Goal: Information Seeking & Learning: Learn about a topic

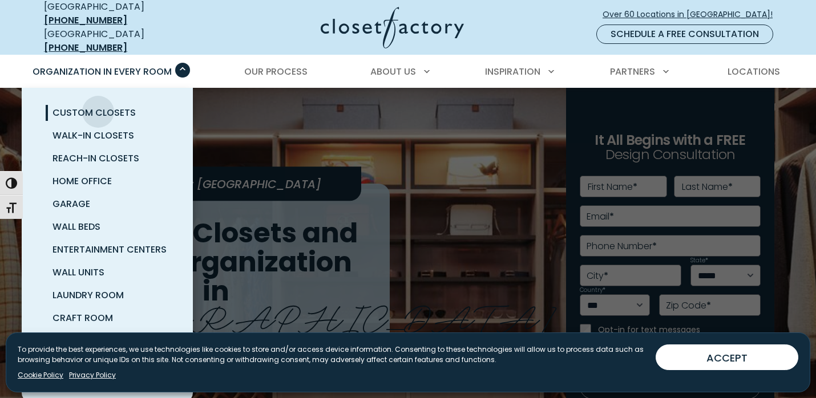
click at [98, 106] on span "Custom Closets" at bounding box center [94, 112] width 83 height 13
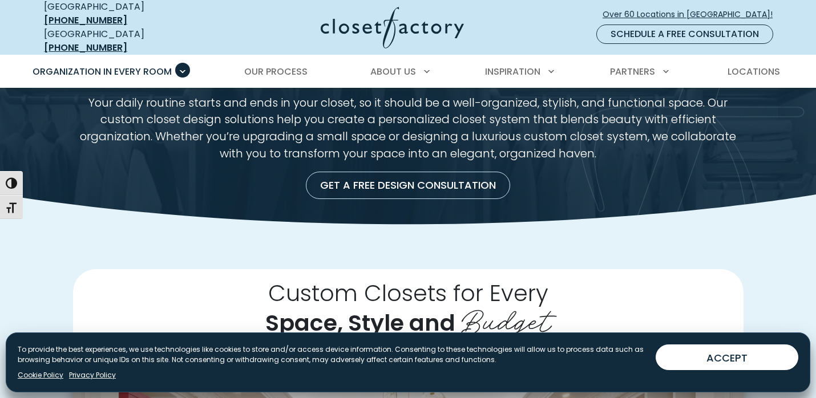
scroll to position [79, 0]
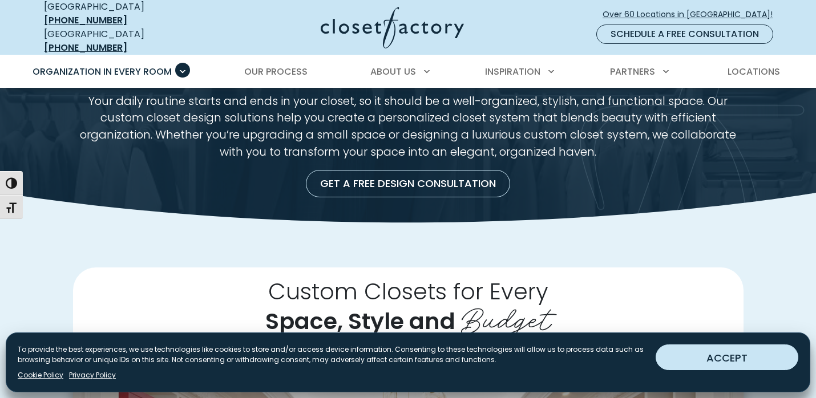
click at [700, 353] on button "ACCEPT" at bounding box center [727, 358] width 143 height 26
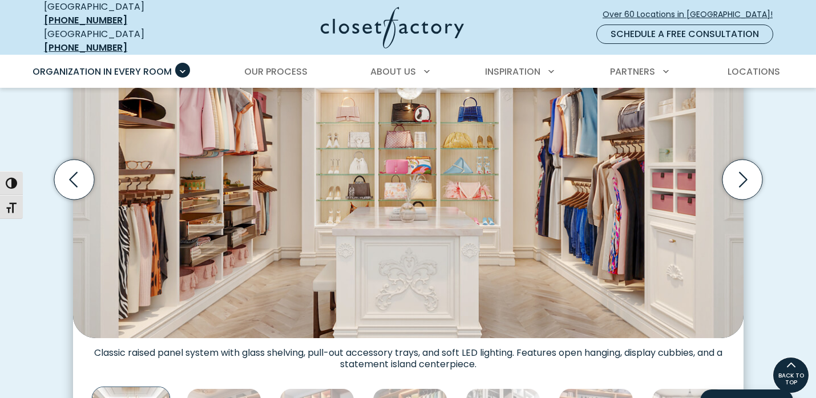
scroll to position [433, 0]
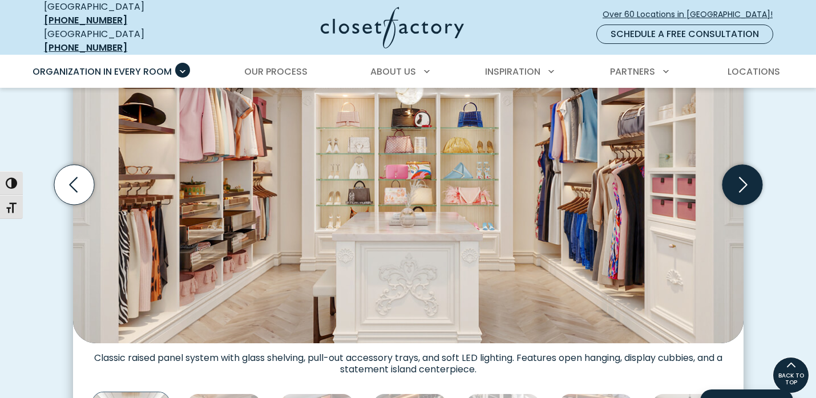
click at [745, 177] on icon "Next slide" at bounding box center [743, 184] width 9 height 15
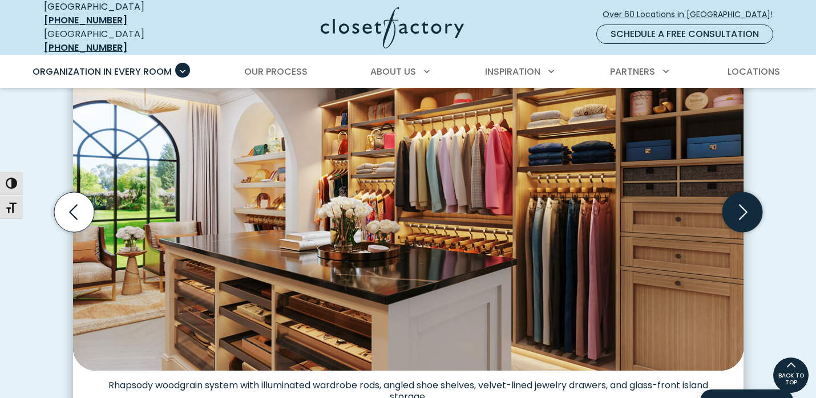
scroll to position [405, 0]
click at [741, 202] on icon "Next slide" at bounding box center [742, 213] width 40 height 40
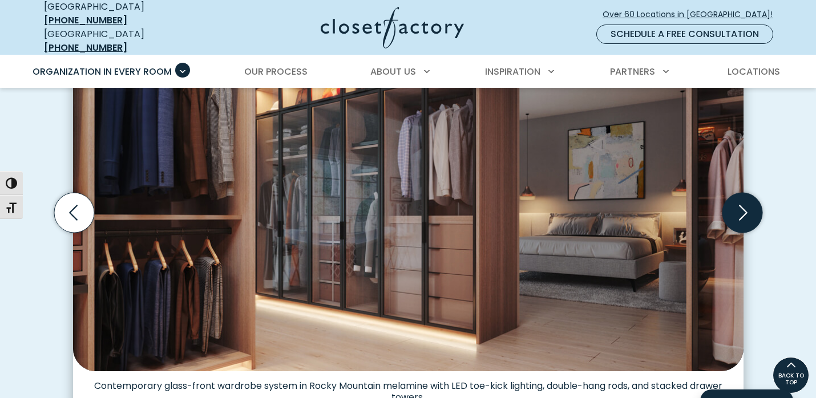
click at [741, 203] on icon "Next slide" at bounding box center [742, 213] width 40 height 40
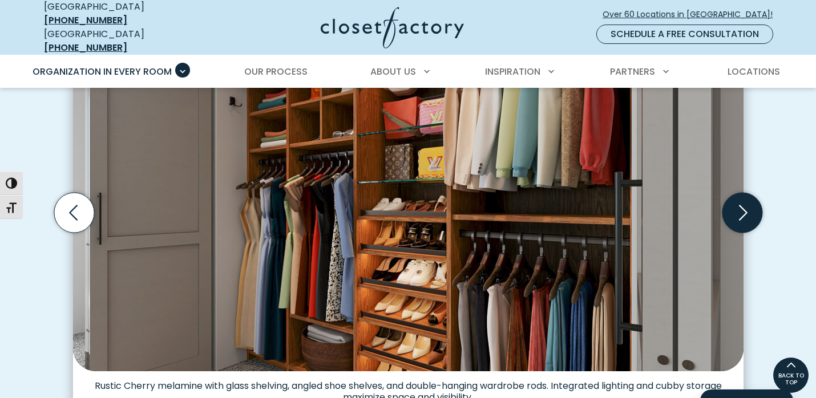
click at [741, 203] on icon "Next slide" at bounding box center [742, 213] width 40 height 40
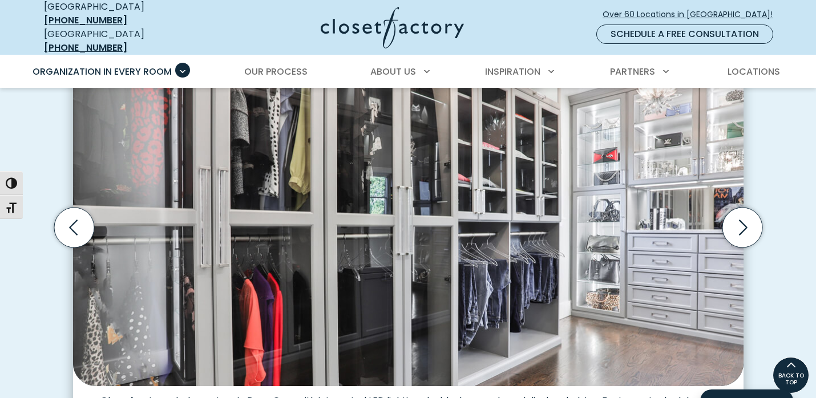
scroll to position [389, 0]
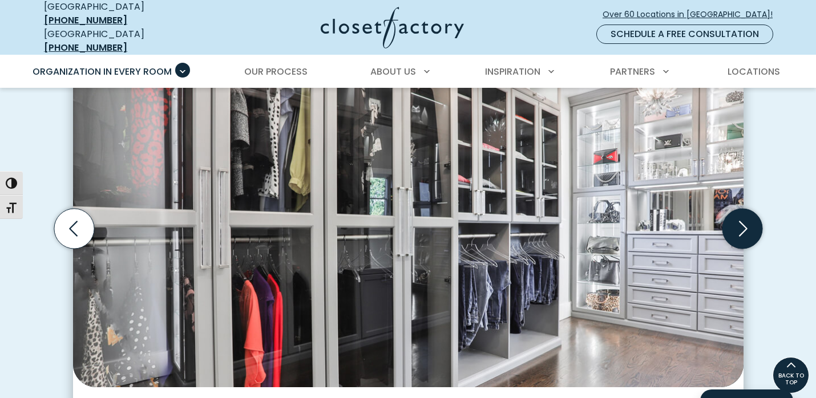
click at [739, 224] on icon "Next slide" at bounding box center [742, 229] width 40 height 40
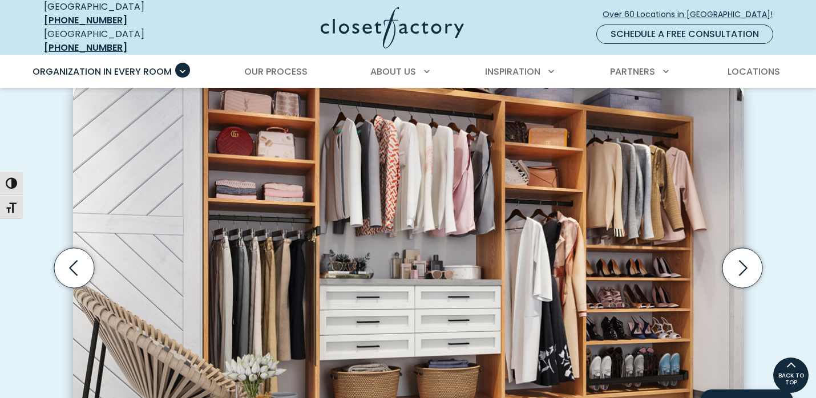
scroll to position [348, 0]
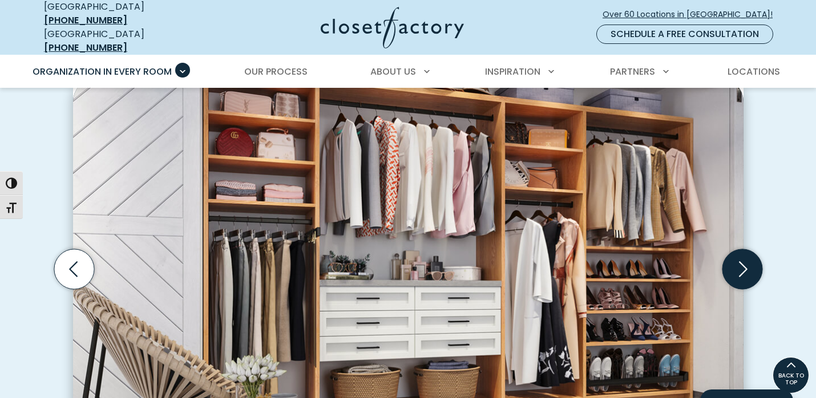
click at [736, 260] on icon "Next slide" at bounding box center [742, 269] width 40 height 40
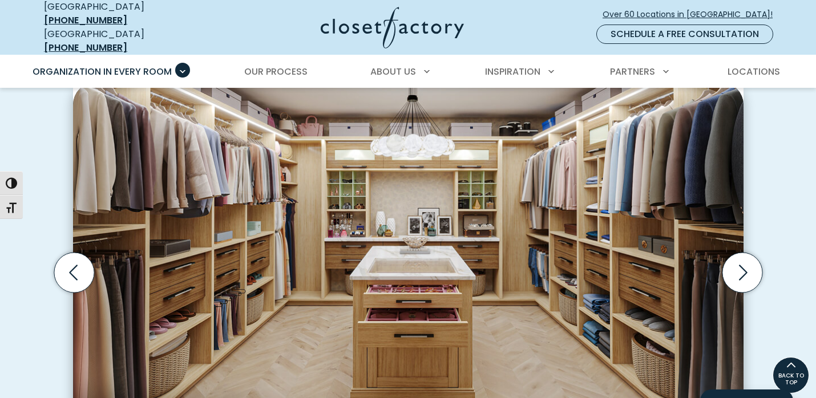
scroll to position [341, 0]
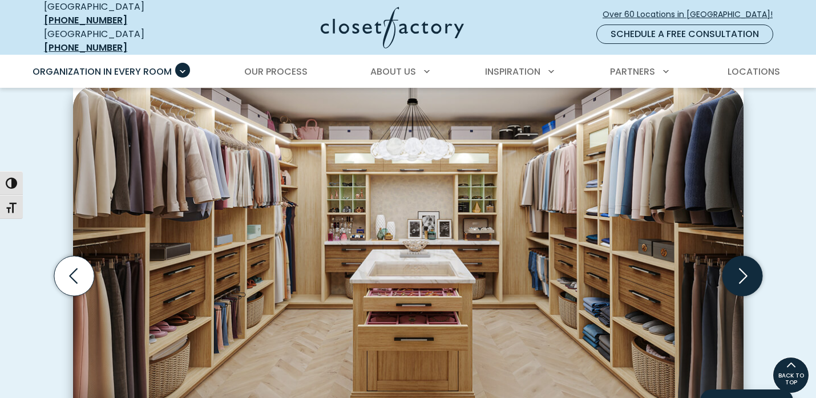
click at [740, 271] on icon "Next slide" at bounding box center [742, 276] width 40 height 40
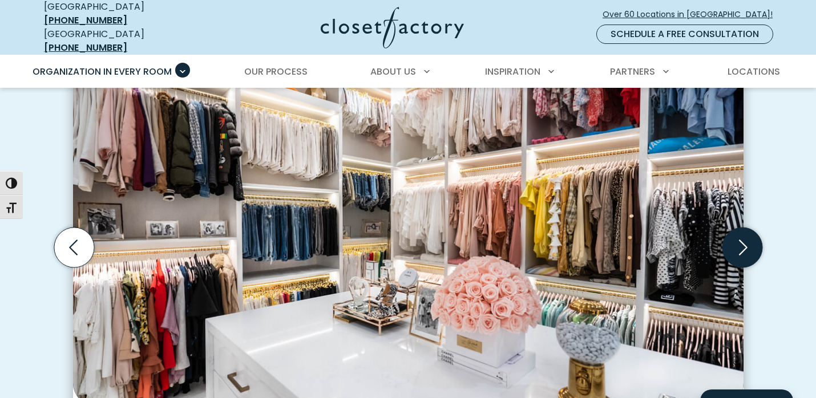
scroll to position [368, 0]
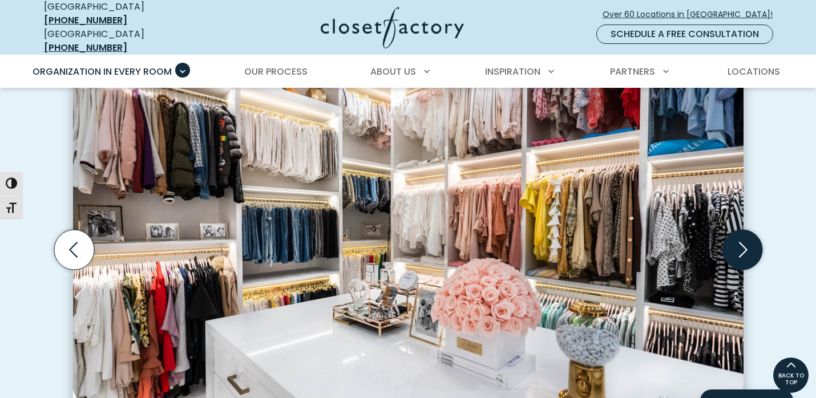
click at [741, 244] on icon "Next slide" at bounding box center [742, 250] width 40 height 40
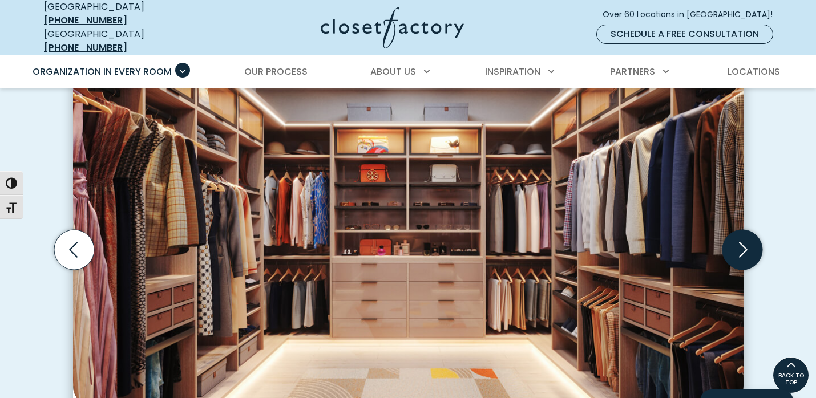
click at [741, 242] on icon "Next slide" at bounding box center [742, 250] width 40 height 40
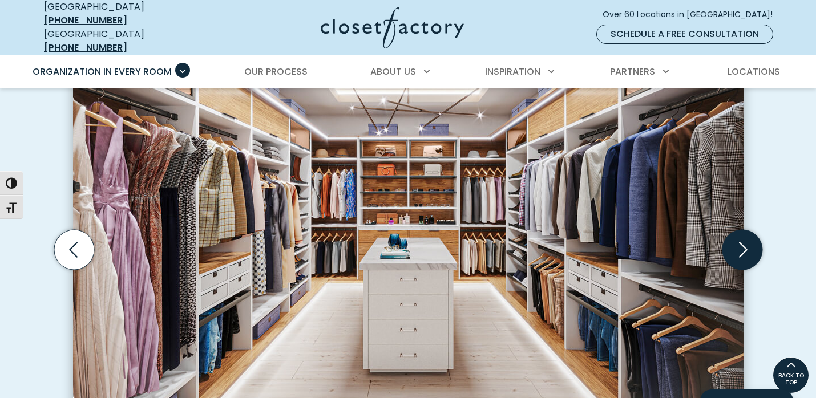
click at [741, 242] on icon "Next slide" at bounding box center [742, 250] width 40 height 40
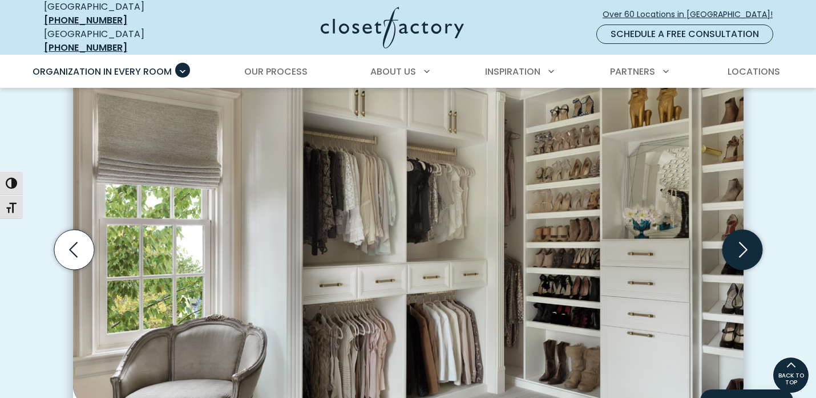
click at [741, 242] on icon "Next slide" at bounding box center [742, 250] width 40 height 40
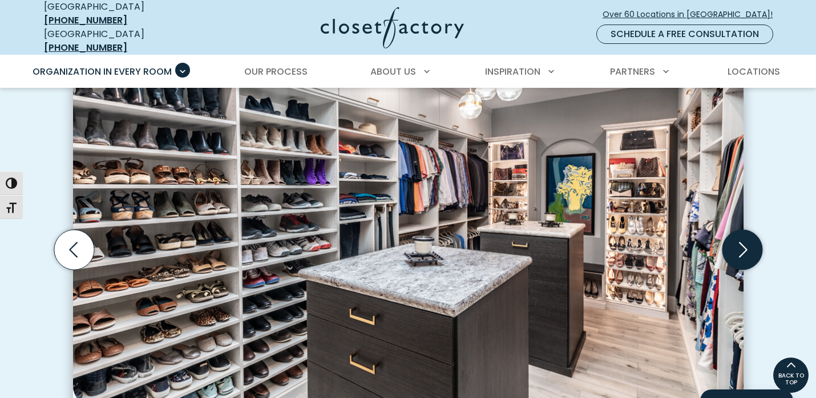
click at [741, 242] on icon "Next slide" at bounding box center [742, 250] width 40 height 40
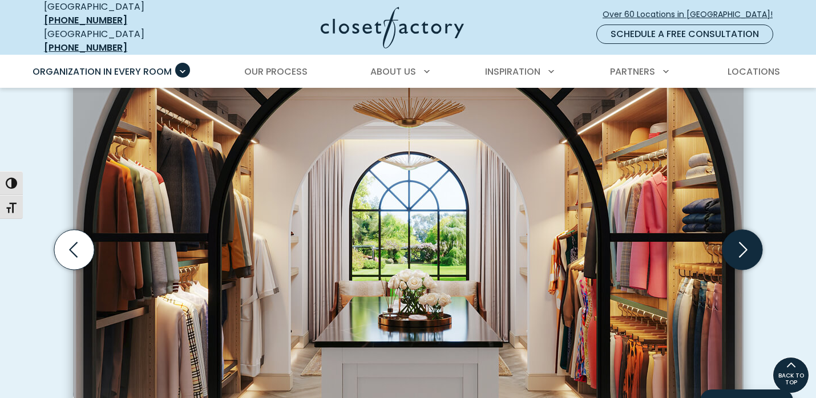
click at [741, 242] on icon "Next slide" at bounding box center [742, 250] width 40 height 40
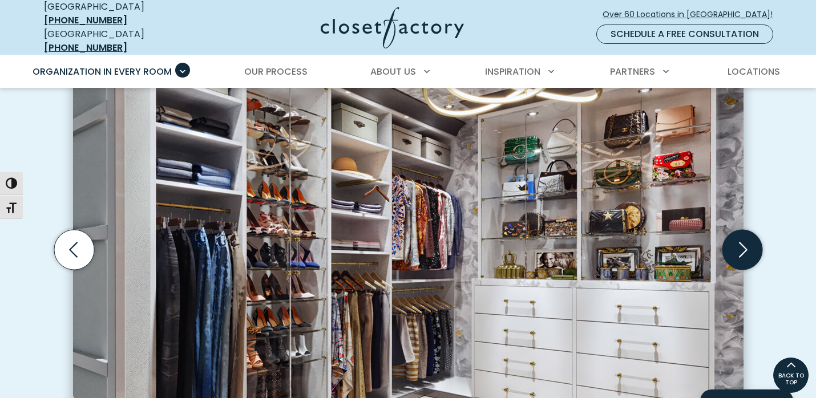
click at [741, 242] on icon "Next slide" at bounding box center [742, 250] width 40 height 40
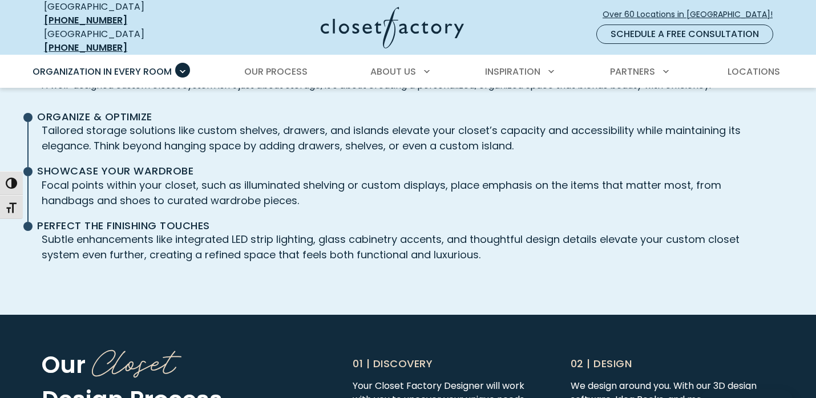
scroll to position [2618, 0]
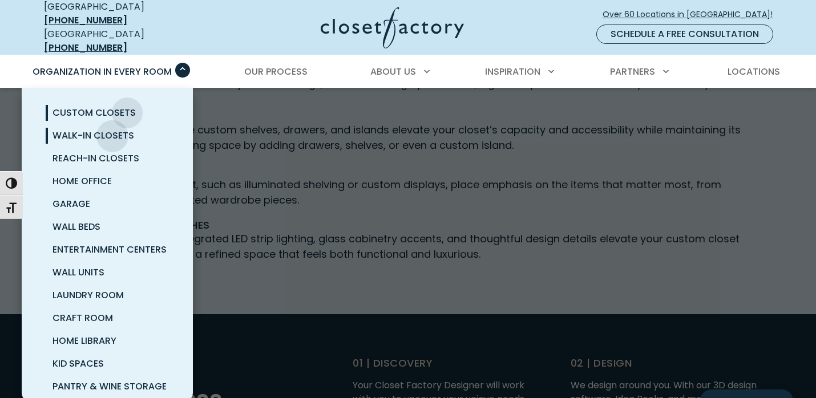
click at [112, 129] on span "Walk-In Closets" at bounding box center [94, 135] width 82 height 13
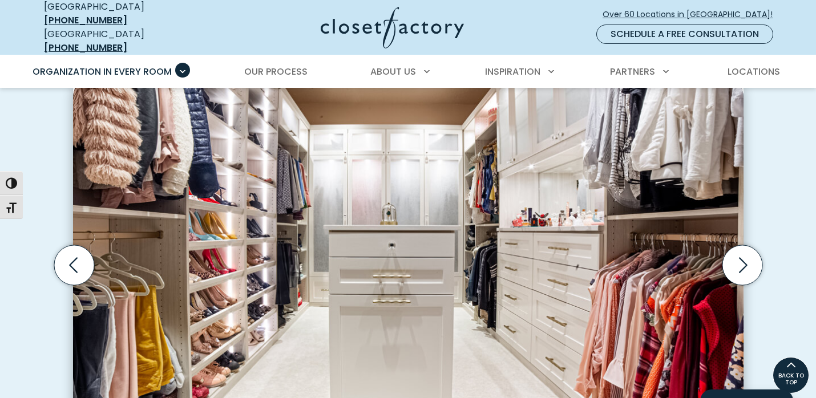
scroll to position [332, 0]
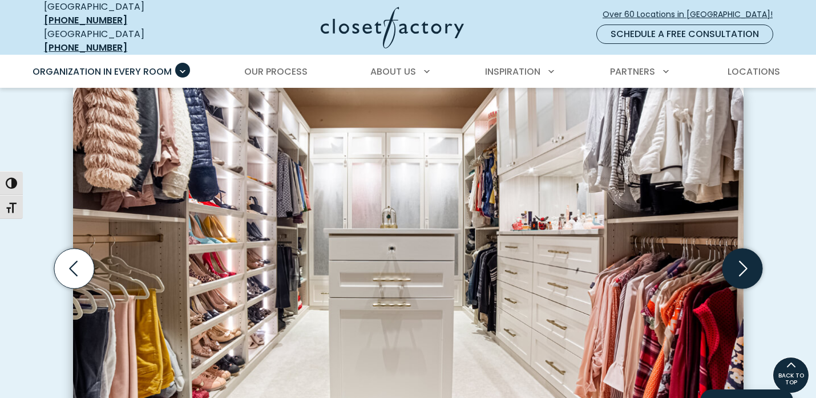
click at [739, 261] on icon "Next slide" at bounding box center [743, 268] width 9 height 15
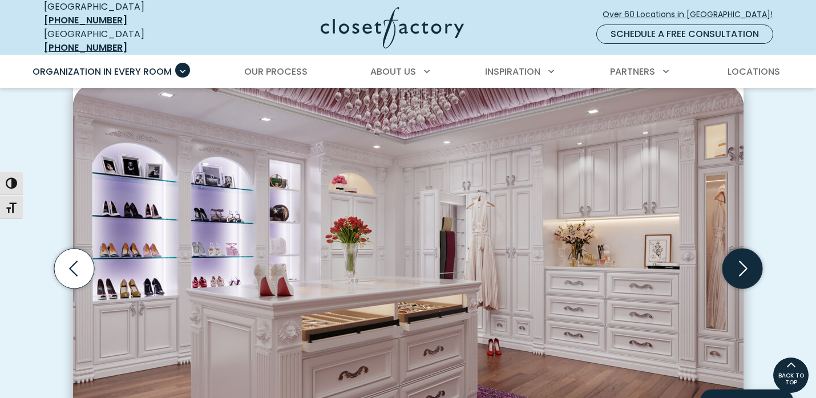
click at [739, 261] on icon "Next slide" at bounding box center [743, 268] width 9 height 15
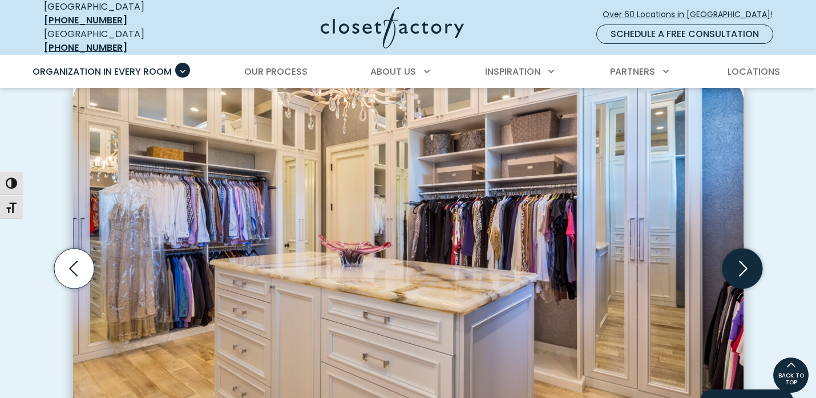
click at [739, 261] on icon "Next slide" at bounding box center [743, 268] width 9 height 15
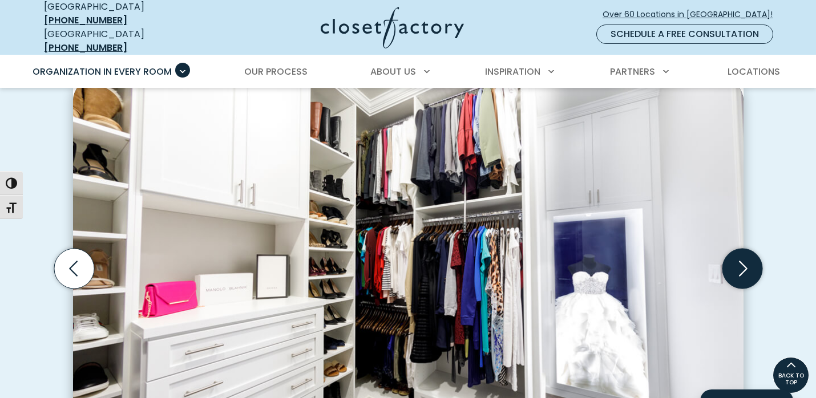
click at [739, 261] on icon "Next slide" at bounding box center [743, 268] width 9 height 15
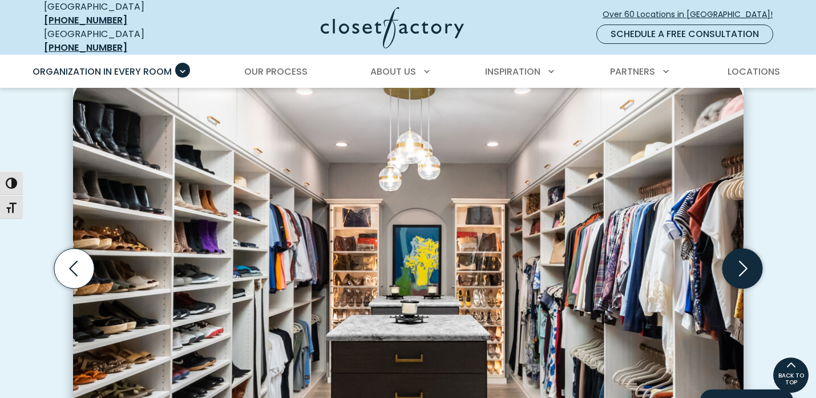
click at [739, 261] on icon "Next slide" at bounding box center [743, 268] width 9 height 15
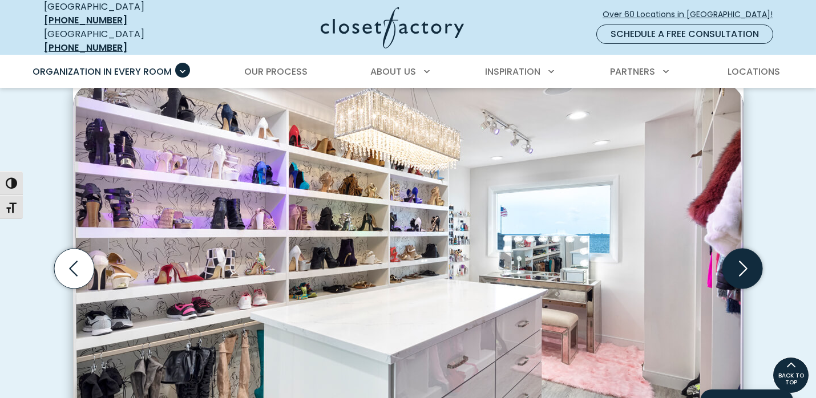
click at [739, 261] on icon "Next slide" at bounding box center [743, 268] width 9 height 15
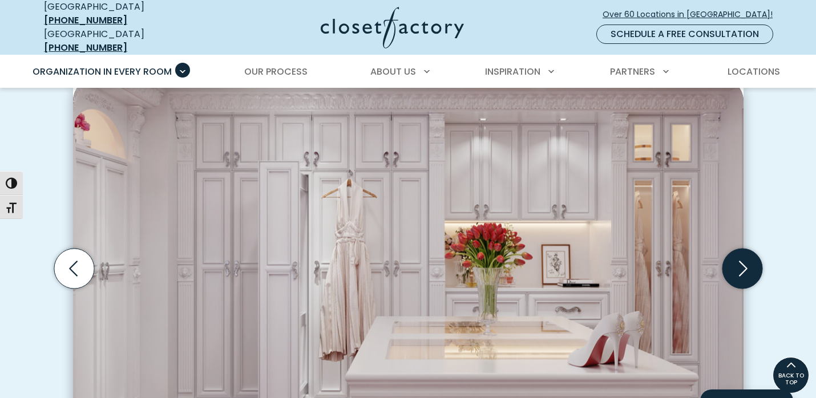
click at [739, 261] on icon "Next slide" at bounding box center [743, 268] width 9 height 15
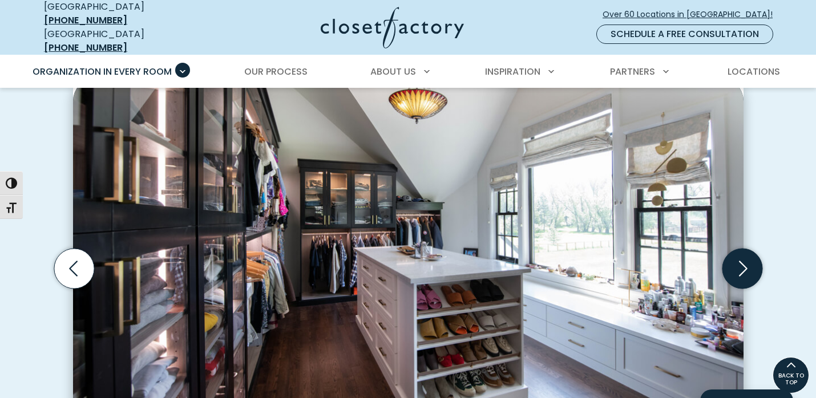
click at [739, 261] on icon "Next slide" at bounding box center [743, 268] width 9 height 15
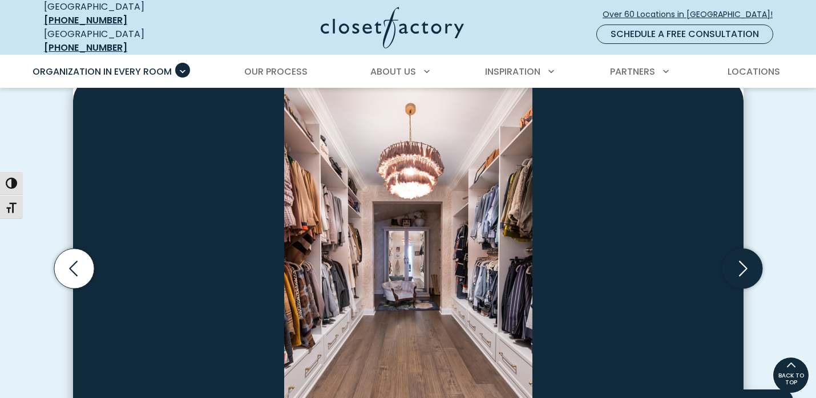
click at [739, 261] on icon "Next slide" at bounding box center [743, 268] width 9 height 15
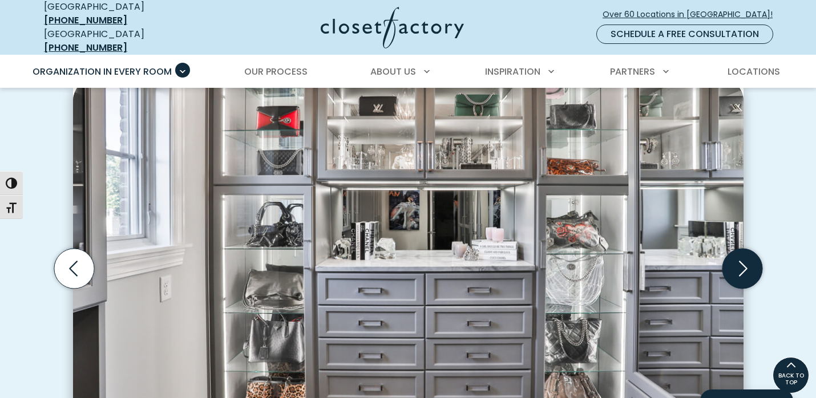
click at [739, 261] on icon "Next slide" at bounding box center [743, 268] width 9 height 15
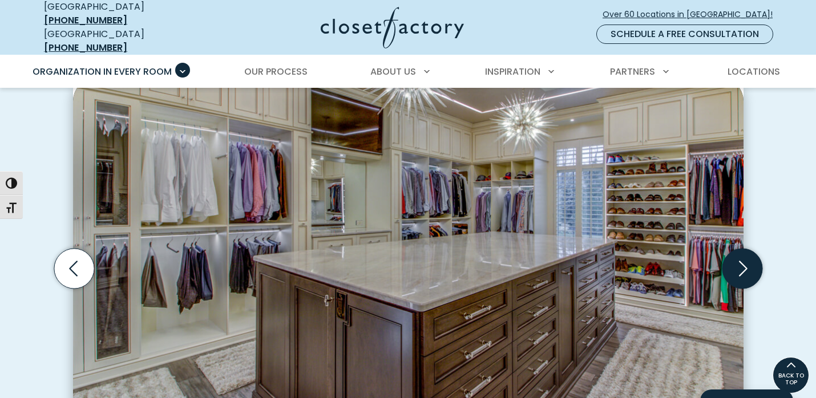
click at [739, 253] on icon "Next slide" at bounding box center [742, 269] width 40 height 40
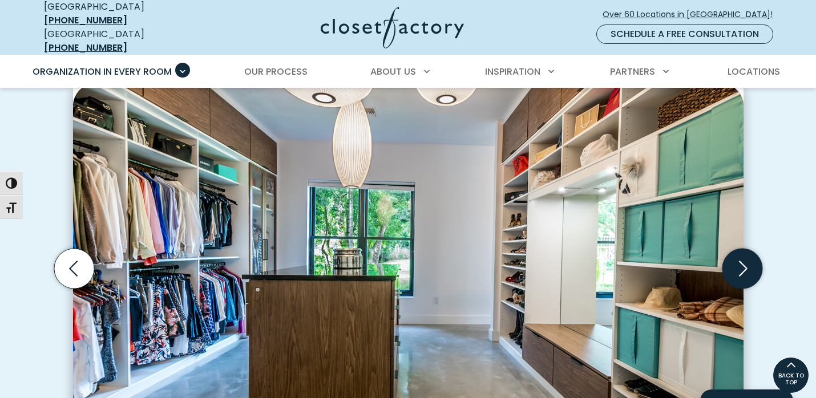
click at [742, 257] on icon "Next slide" at bounding box center [742, 269] width 40 height 40
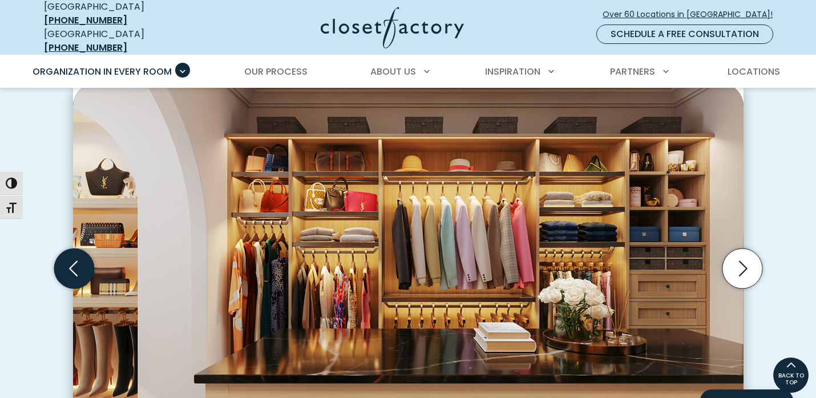
click at [84, 260] on icon "Previous slide" at bounding box center [74, 269] width 40 height 40
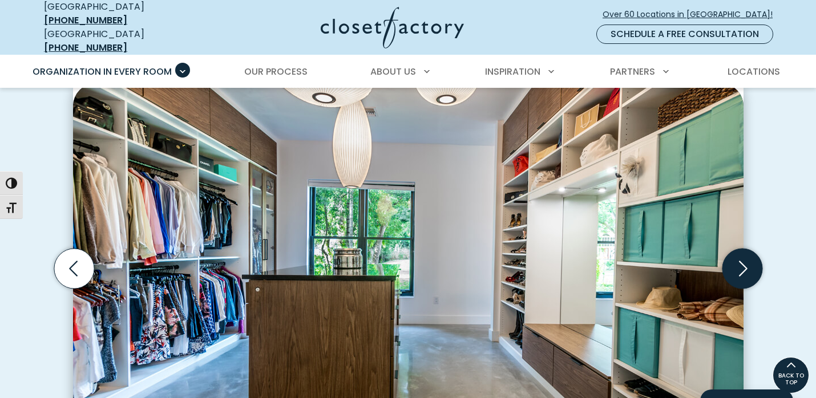
click at [740, 252] on icon "Next slide" at bounding box center [742, 269] width 40 height 40
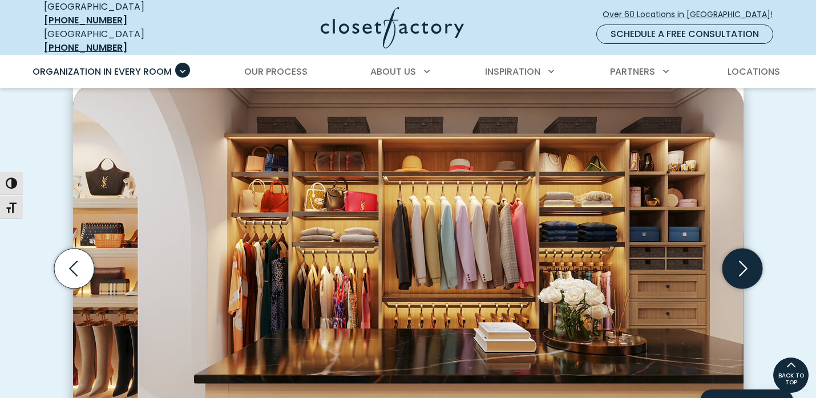
click at [744, 255] on icon "Next slide" at bounding box center [742, 269] width 40 height 40
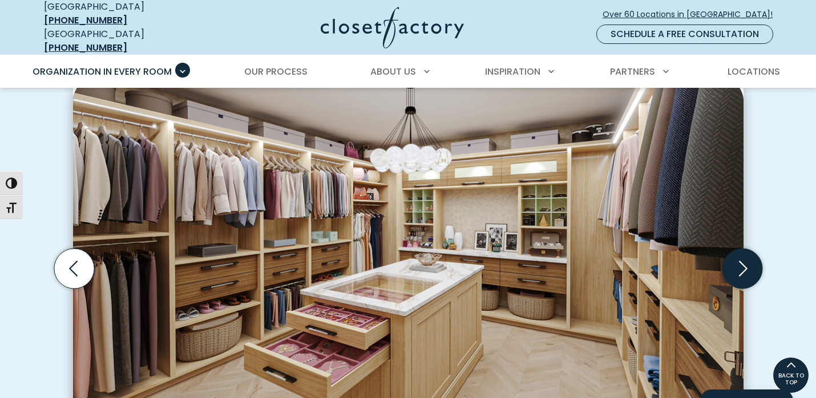
click at [744, 255] on icon "Next slide" at bounding box center [742, 269] width 40 height 40
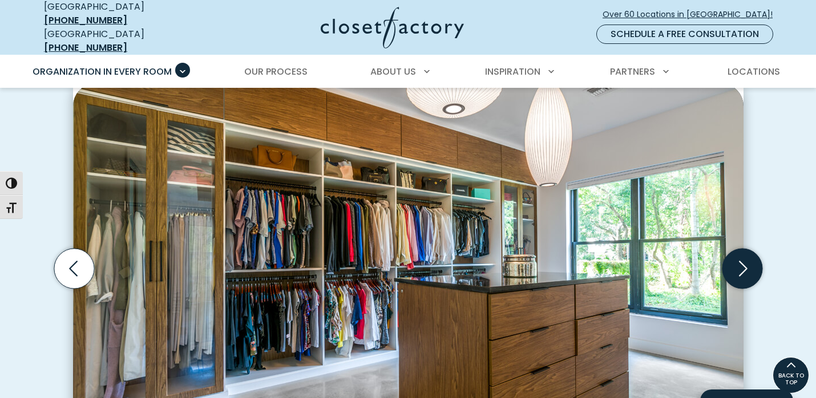
click at [744, 255] on icon "Next slide" at bounding box center [742, 269] width 40 height 40
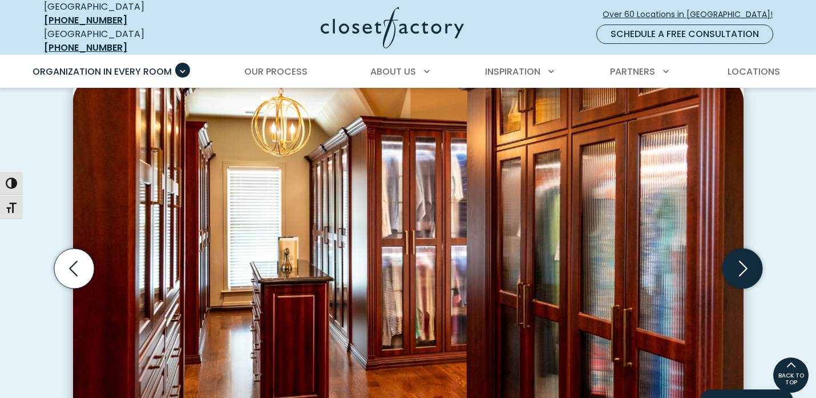
click at [744, 255] on icon "Next slide" at bounding box center [742, 269] width 40 height 40
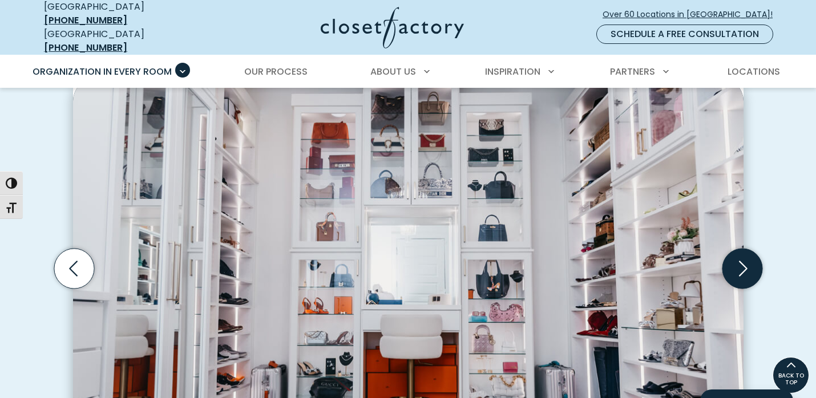
click at [744, 255] on icon "Next slide" at bounding box center [742, 269] width 40 height 40
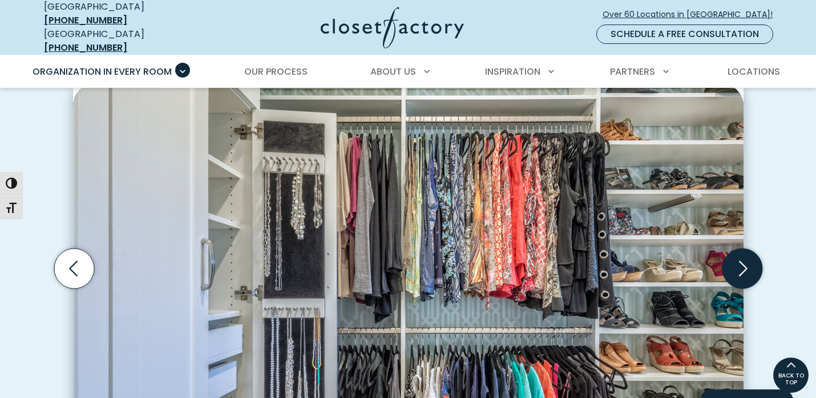
click at [744, 255] on icon "Next slide" at bounding box center [742, 269] width 40 height 40
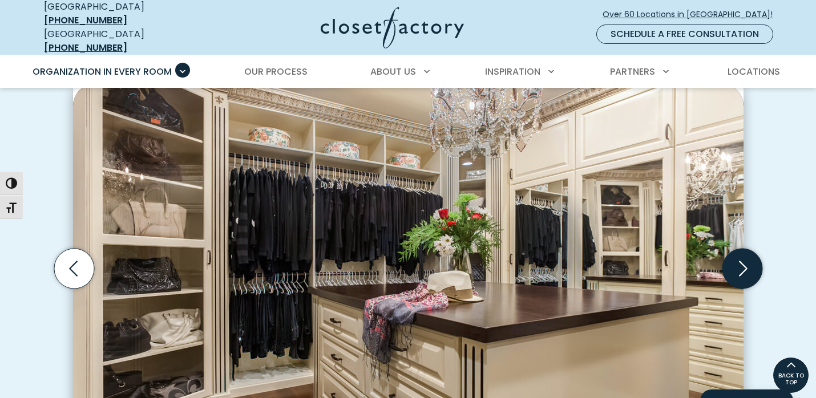
click at [741, 257] on icon "Next slide" at bounding box center [742, 269] width 40 height 40
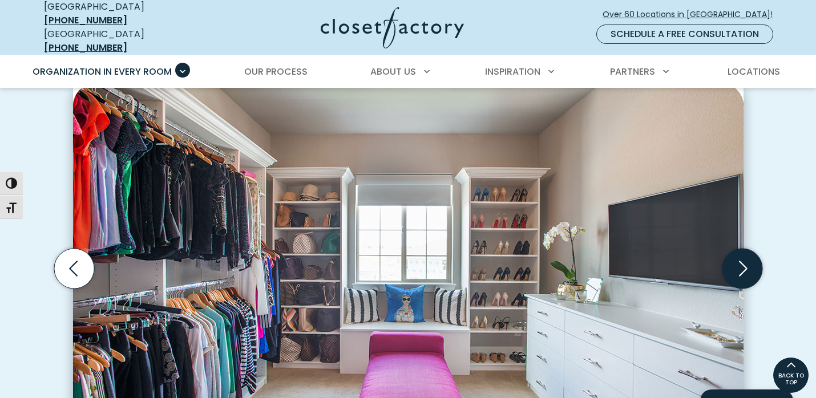
click at [741, 257] on icon "Next slide" at bounding box center [742, 269] width 40 height 40
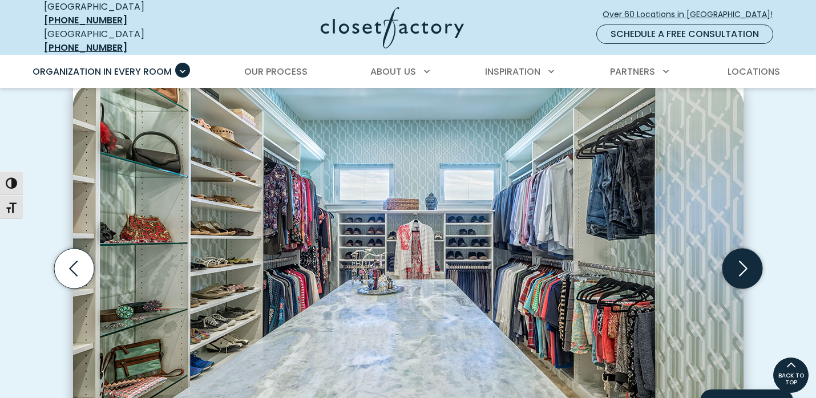
click at [741, 257] on icon "Next slide" at bounding box center [742, 269] width 40 height 40
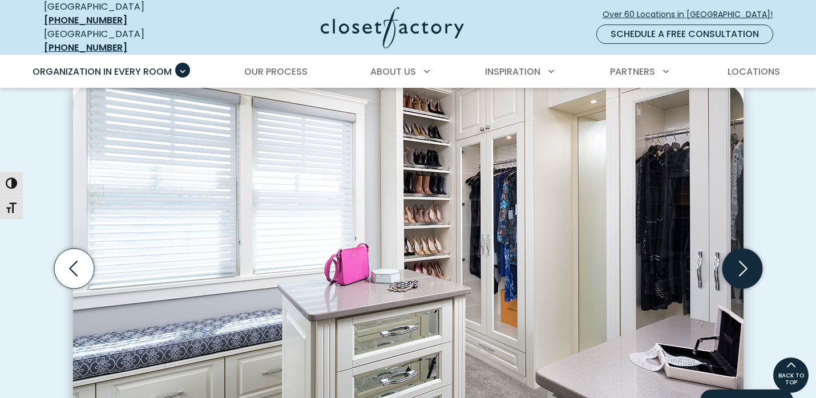
click at [741, 257] on icon "Next slide" at bounding box center [742, 269] width 40 height 40
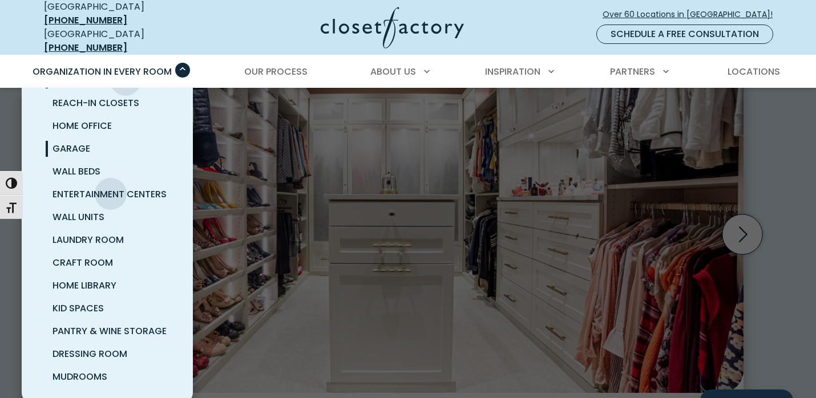
scroll to position [369, 0]
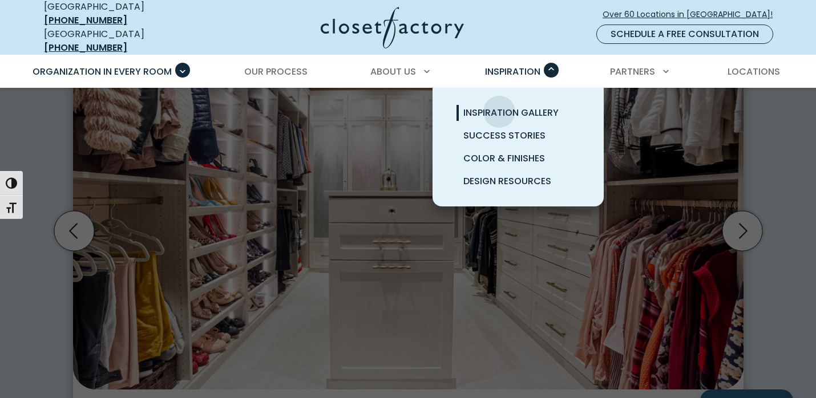
click at [499, 106] on span "Inspiration Gallery" at bounding box center [510, 112] width 95 height 13
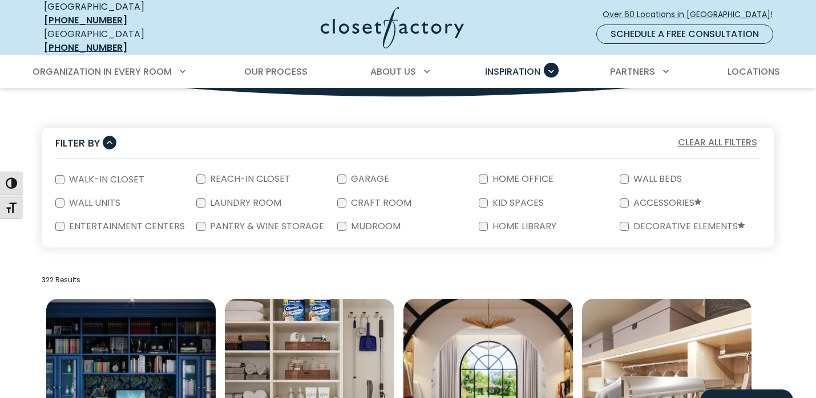
scroll to position [184, 0]
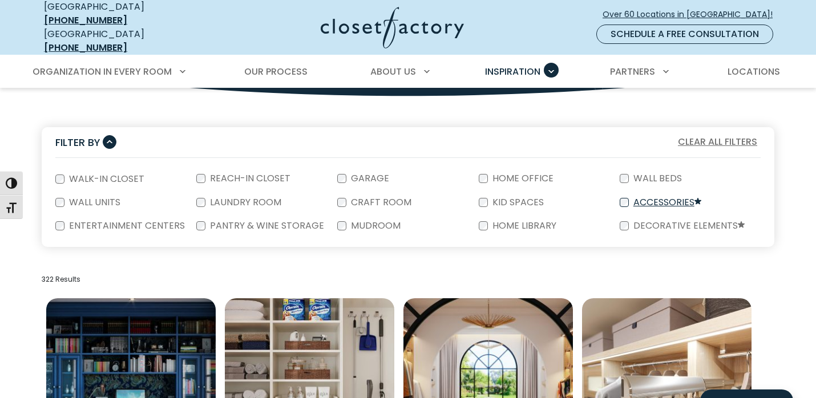
click at [646, 198] on label "Accessories" at bounding box center [666, 203] width 75 height 10
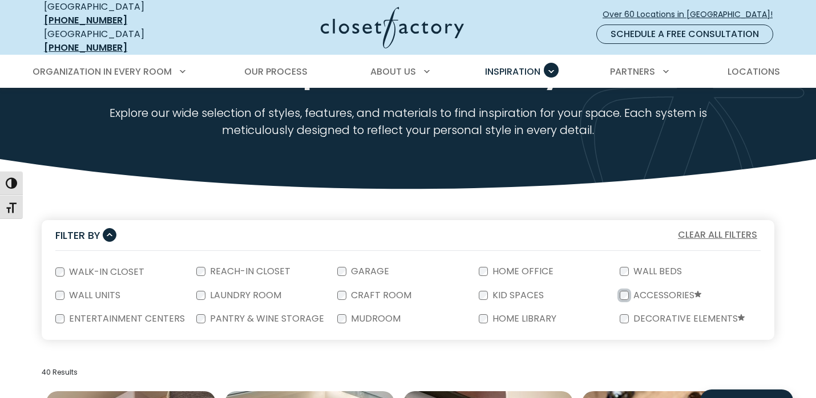
scroll to position [58, 0]
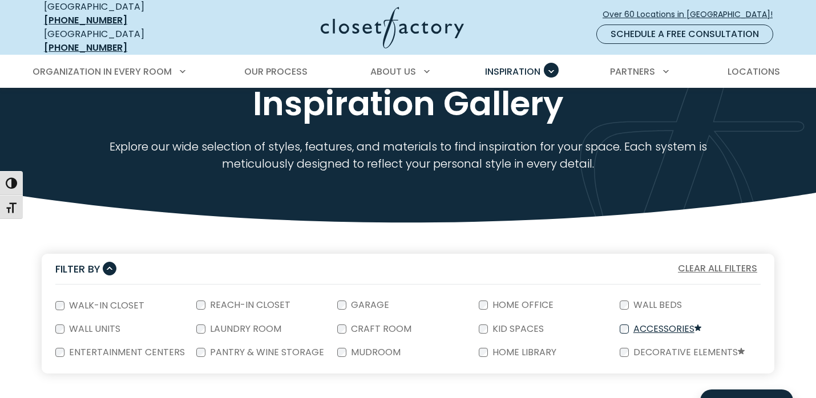
click at [631, 325] on label "Accessories" at bounding box center [666, 330] width 75 height 10
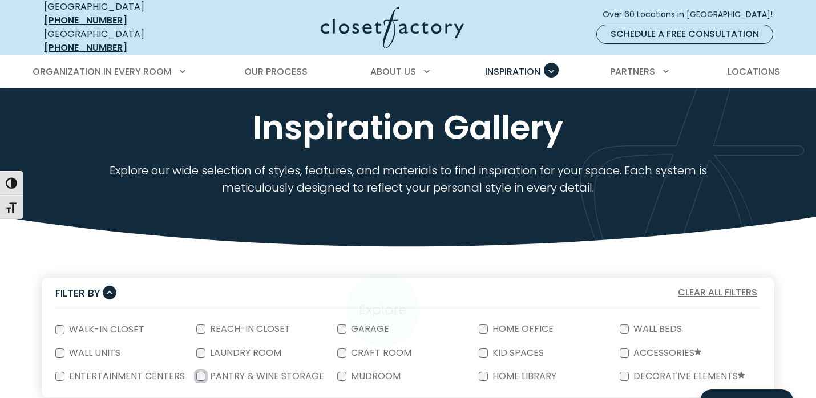
scroll to position [0, 0]
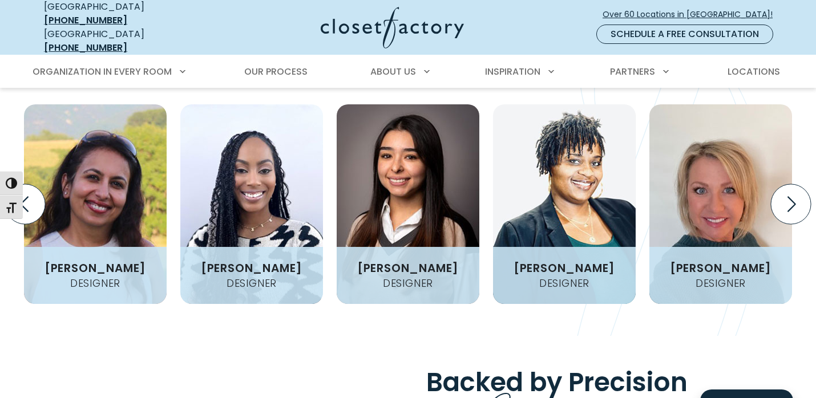
scroll to position [1465, 0]
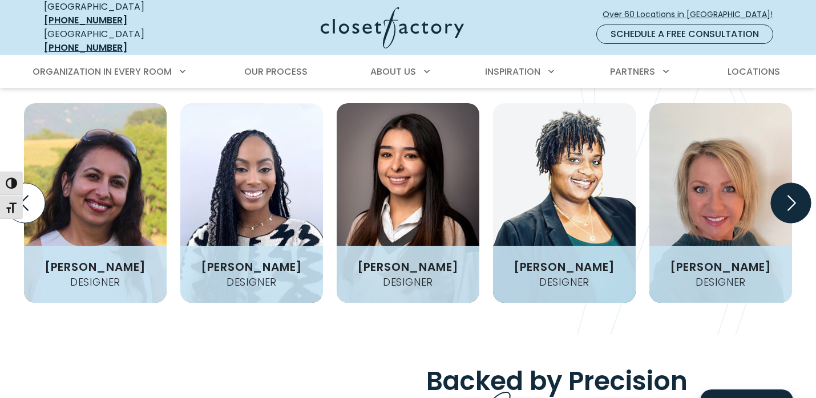
click at [787, 191] on icon "Next slide" at bounding box center [791, 203] width 40 height 40
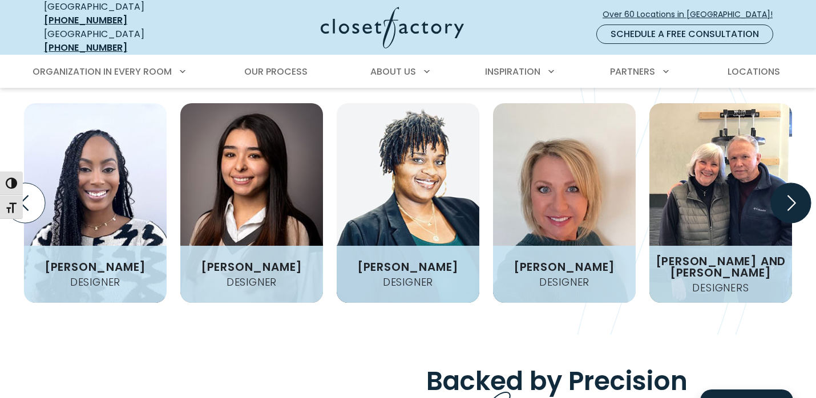
click at [787, 192] on icon "Next slide" at bounding box center [791, 203] width 40 height 40
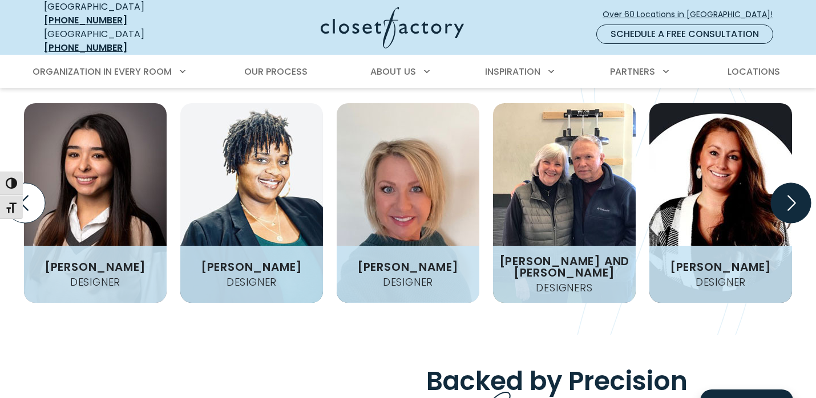
click at [787, 192] on icon "Next slide" at bounding box center [791, 203] width 40 height 40
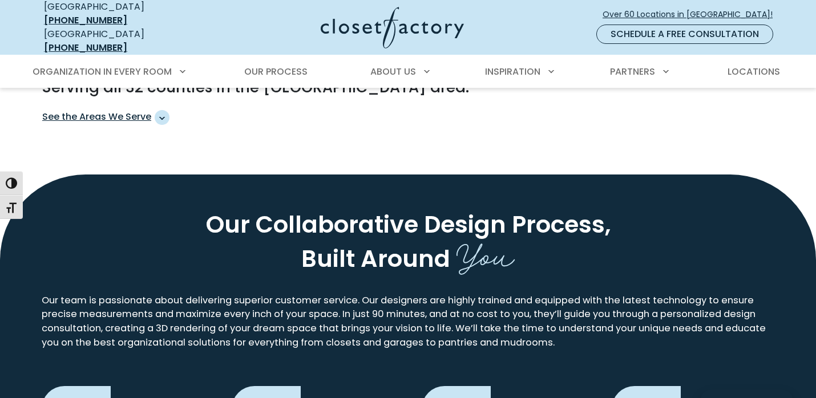
scroll to position [776, 0]
